Goal: Obtain resource: Obtain resource

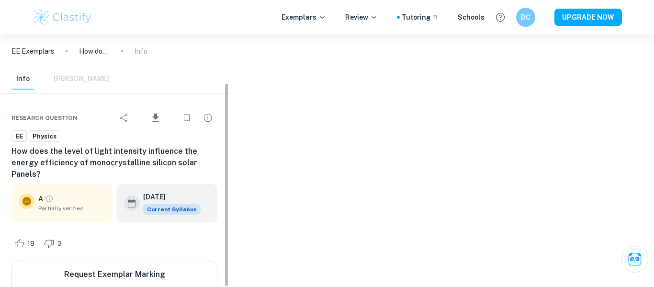
scroll to position [59, 0]
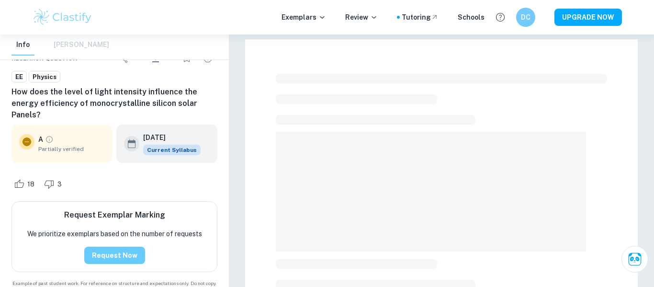
click at [106, 246] on button "Request Now" at bounding box center [114, 254] width 61 height 17
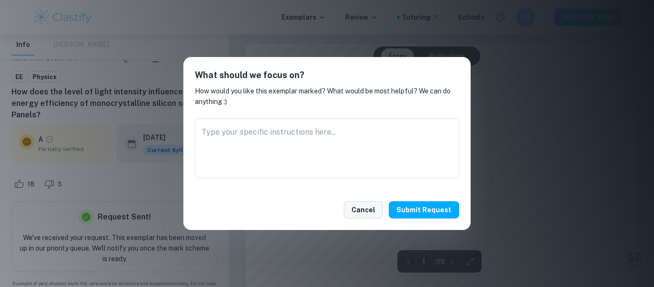
click at [362, 209] on button "Cancel" at bounding box center [363, 209] width 39 height 17
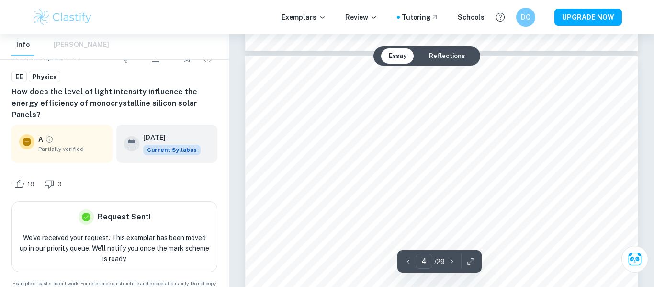
type input "3"
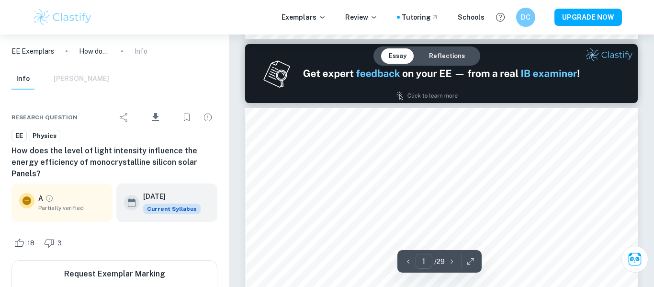
type input "2"
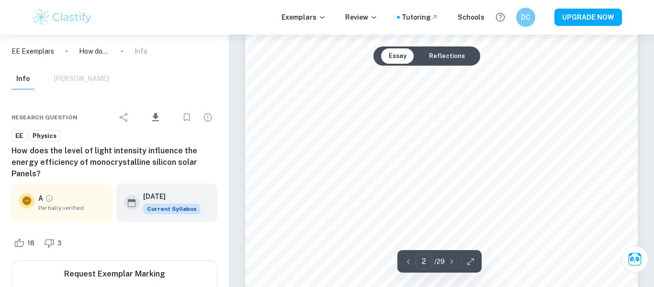
scroll to position [695, 0]
